Goal: Transaction & Acquisition: Obtain resource

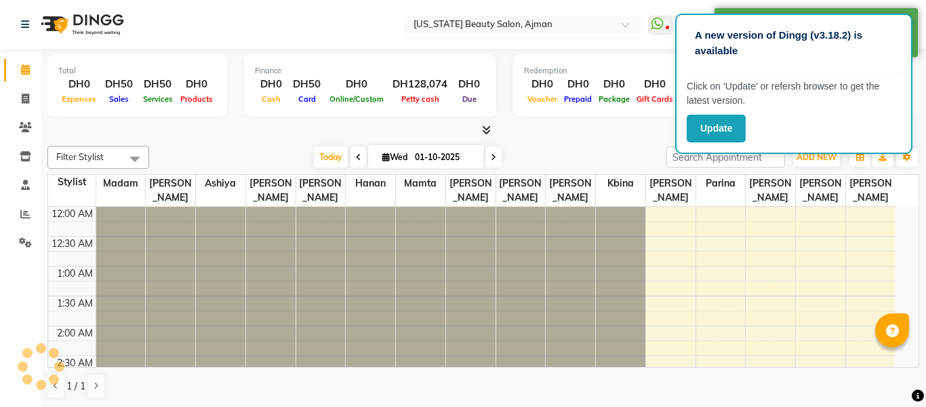
select select "en"
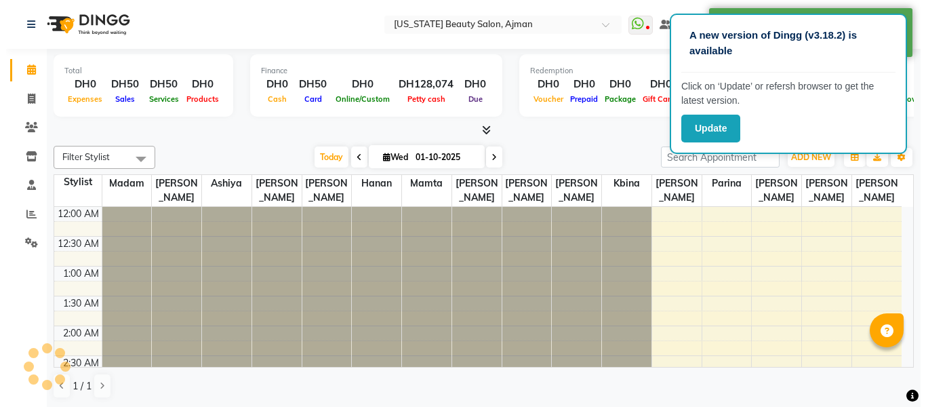
scroll to position [359, 0]
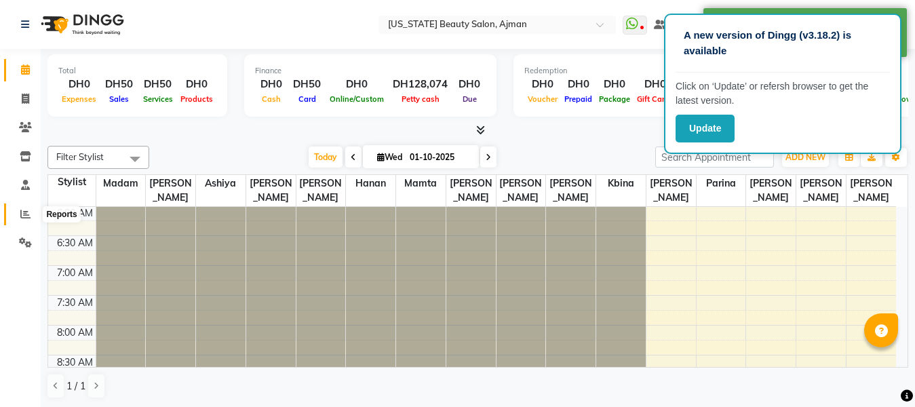
click at [22, 212] on icon at bounding box center [25, 214] width 10 height 10
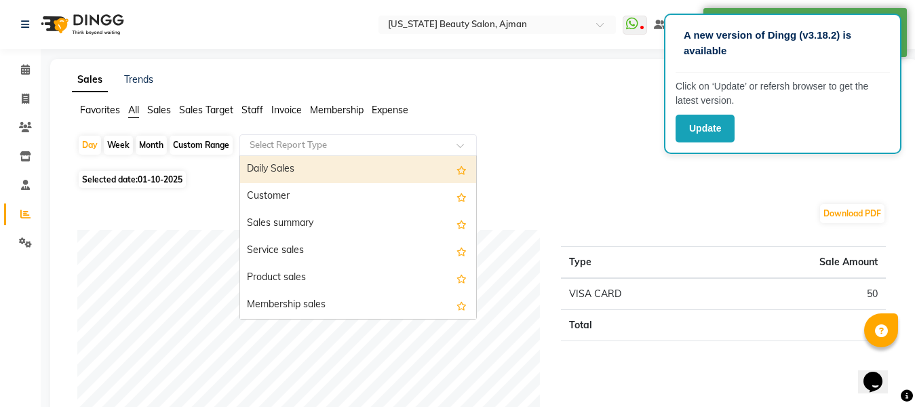
click at [334, 138] on input "text" at bounding box center [344, 145] width 195 height 14
click at [350, 174] on div "Daily Sales" at bounding box center [358, 169] width 236 height 27
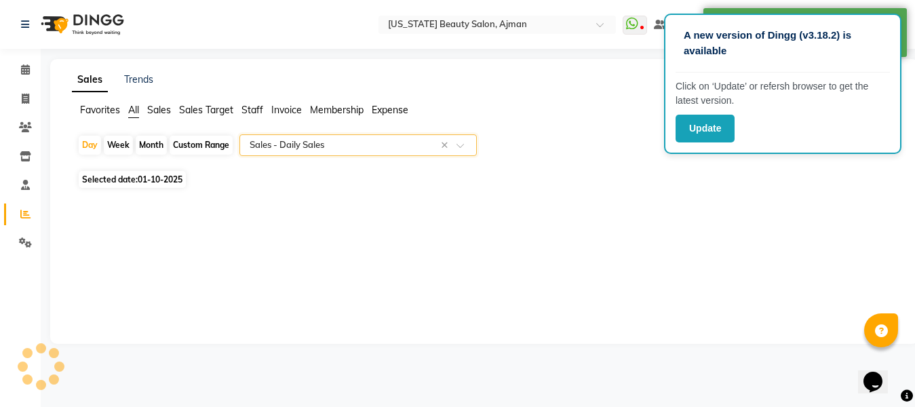
select select "full_report"
select select "csv"
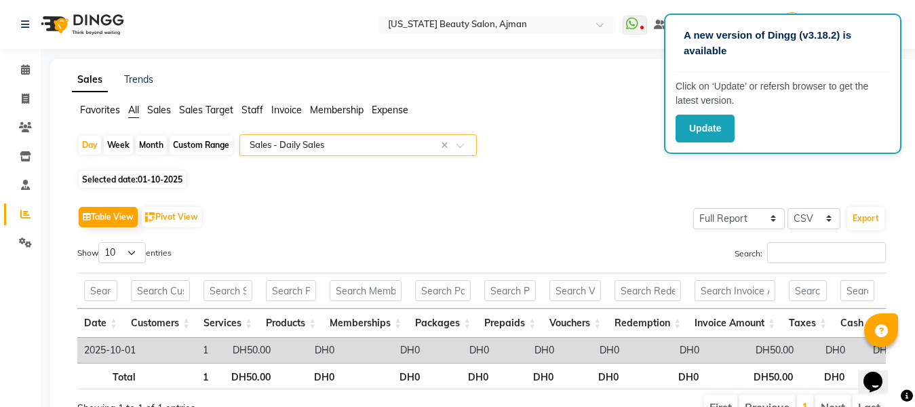
click at [145, 142] on div "Month" at bounding box center [151, 145] width 31 height 19
select select "10"
select select "2025"
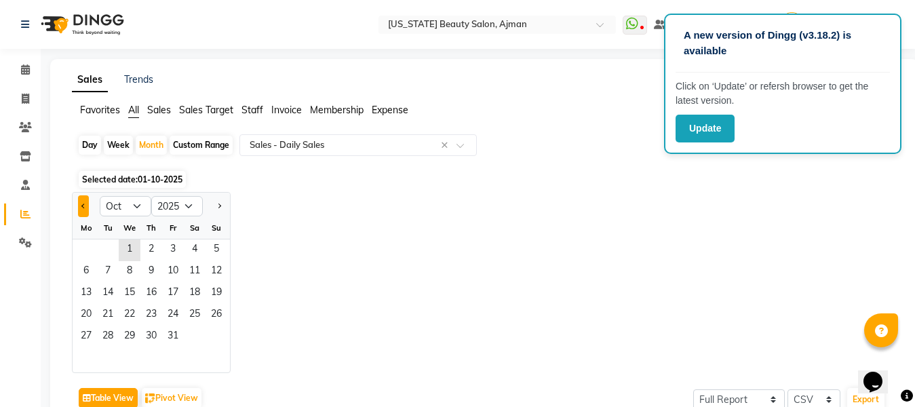
click at [81, 206] on span "Previous month" at bounding box center [83, 205] width 5 height 5
select select "9"
click at [89, 250] on span "1" at bounding box center [86, 250] width 22 height 22
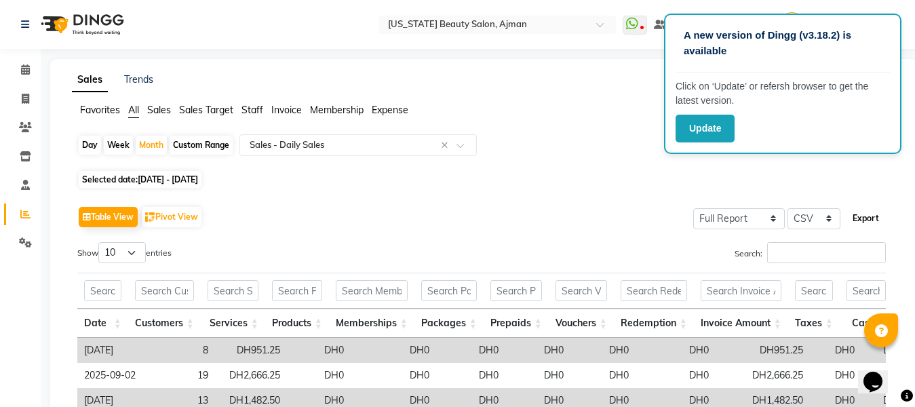
click at [874, 216] on button "Export" at bounding box center [865, 218] width 37 height 23
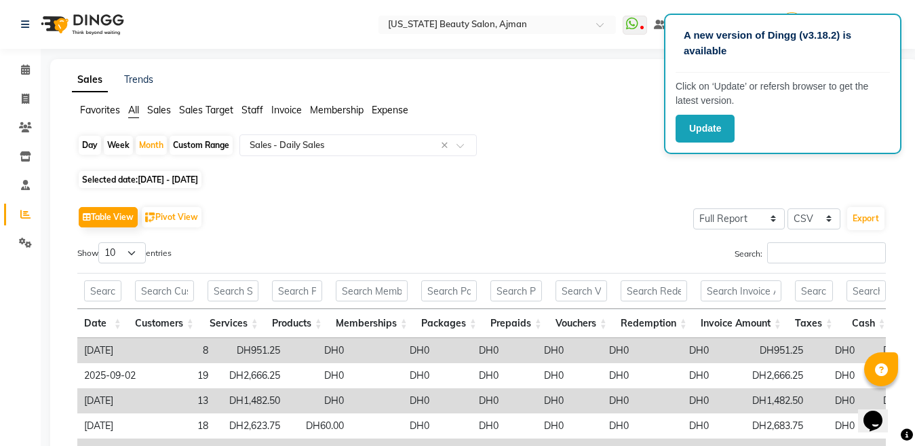
click at [560, 135] on div "Day Week Month Custom Range Select Report Type × Sales - Daily Sales ×" at bounding box center [484, 150] width 814 height 33
click at [711, 132] on button "Update" at bounding box center [705, 129] width 59 height 28
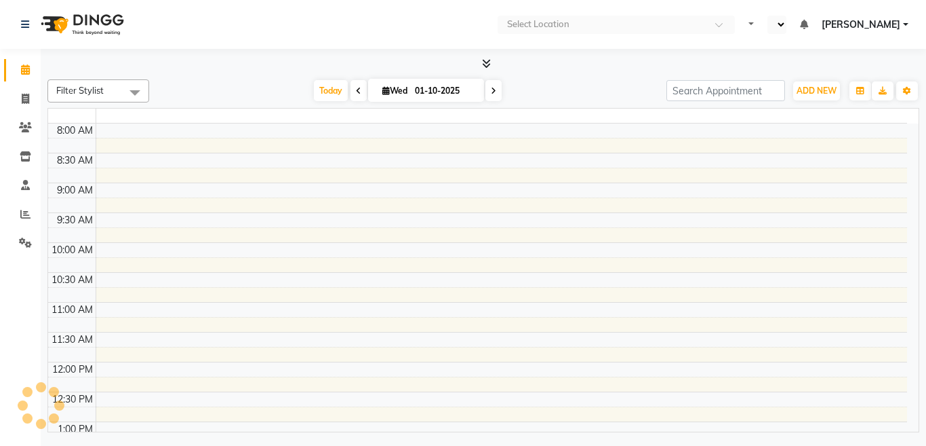
select select "en"
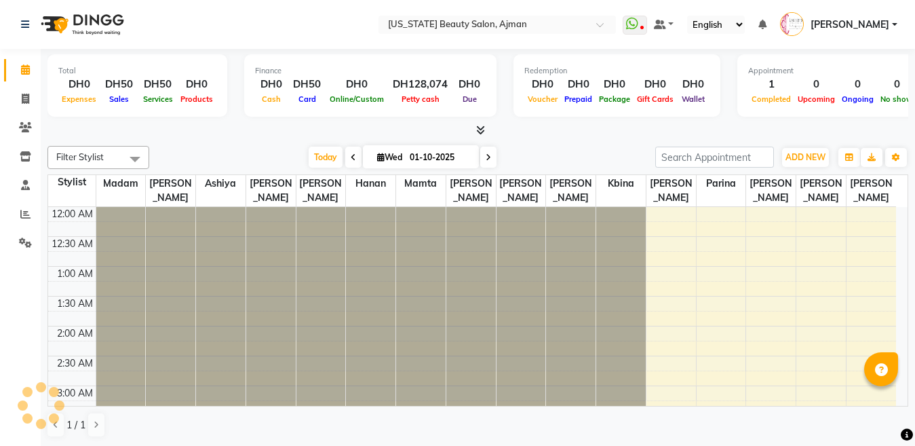
scroll to position [359, 0]
click at [893, 22] on link "[PERSON_NAME]" at bounding box center [838, 25] width 117 height 22
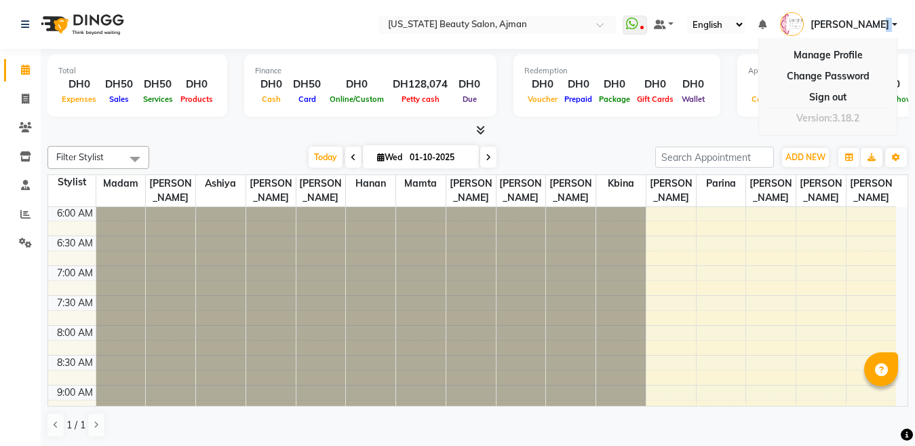
click at [893, 22] on link "[PERSON_NAME]" at bounding box center [838, 25] width 117 height 22
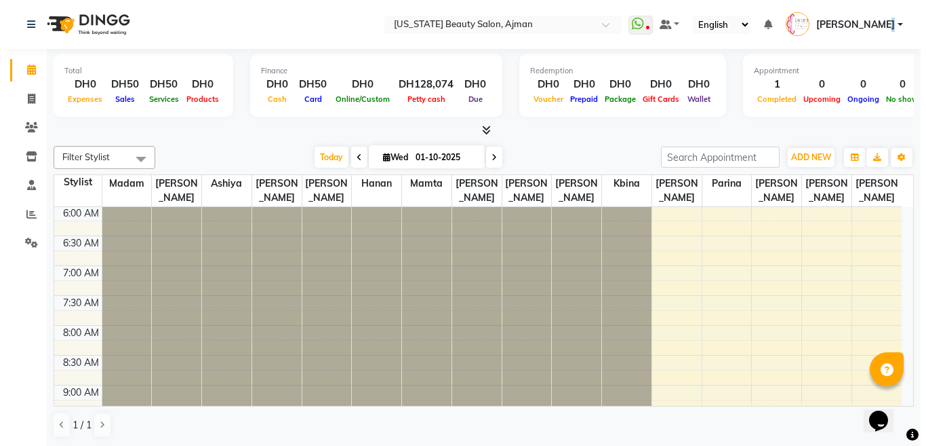
scroll to position [0, 0]
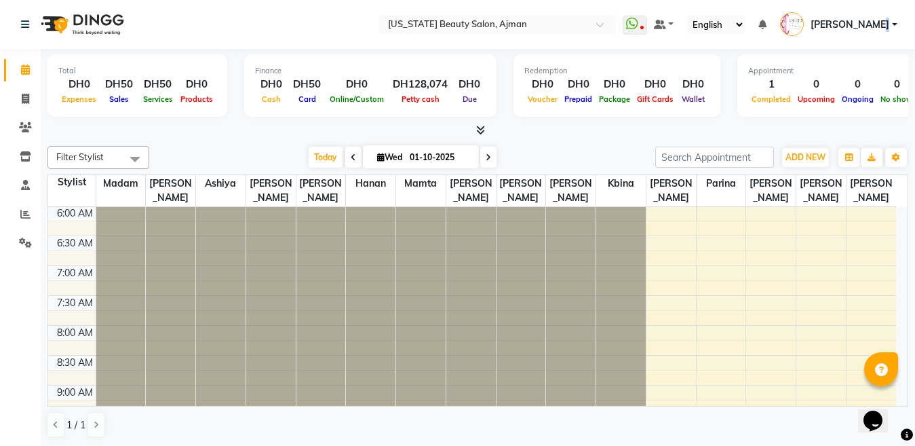
click at [893, 22] on link "[PERSON_NAME]" at bounding box center [838, 25] width 117 height 22
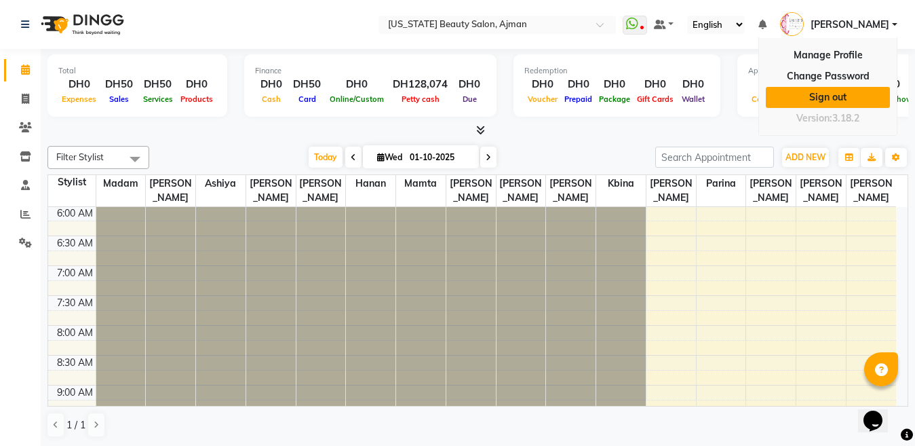
click at [827, 98] on link "Sign out" at bounding box center [828, 97] width 124 height 21
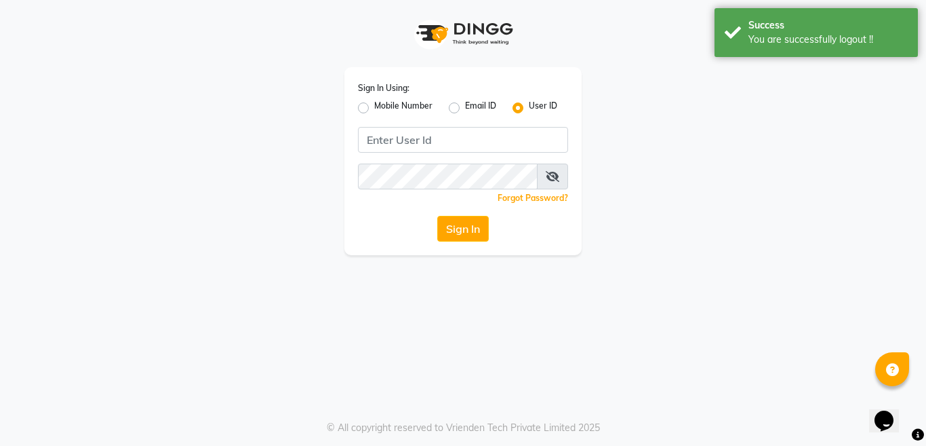
click at [447, 109] on div "Mobile Number Email ID User ID" at bounding box center [463, 108] width 210 height 16
click at [465, 108] on label "Email ID" at bounding box center [480, 108] width 31 height 16
click at [465, 108] on input "Email ID" at bounding box center [469, 104] width 9 height 9
radio input "true"
radio input "false"
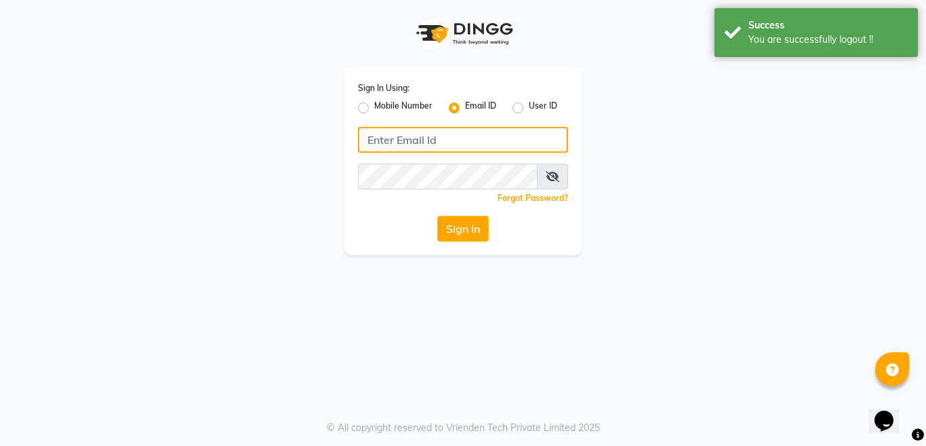
click at [425, 143] on input "Username" at bounding box center [463, 140] width 210 height 26
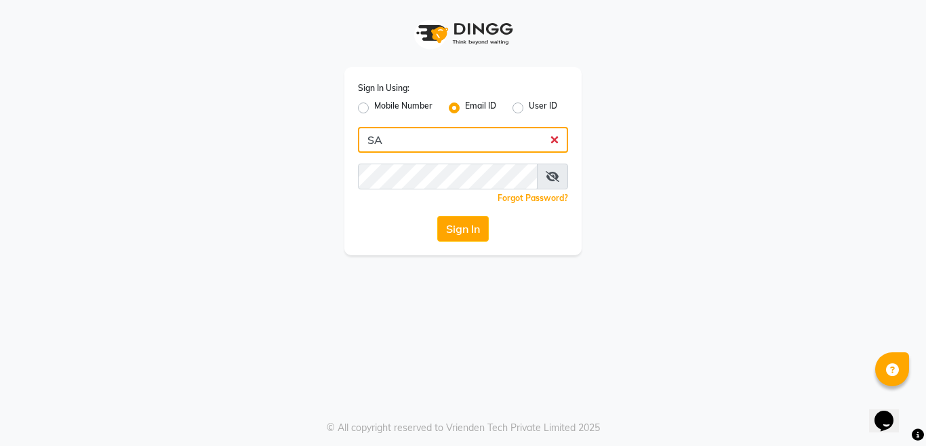
type input "S"
type input "sanket.gowda100@empty.com"
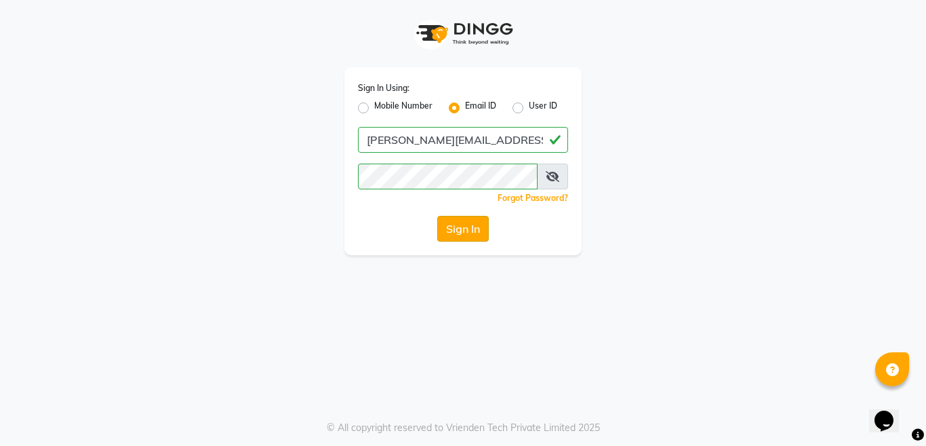
click at [462, 233] on button "Sign In" at bounding box center [463, 229] width 52 height 26
